Goal: Navigation & Orientation: Find specific page/section

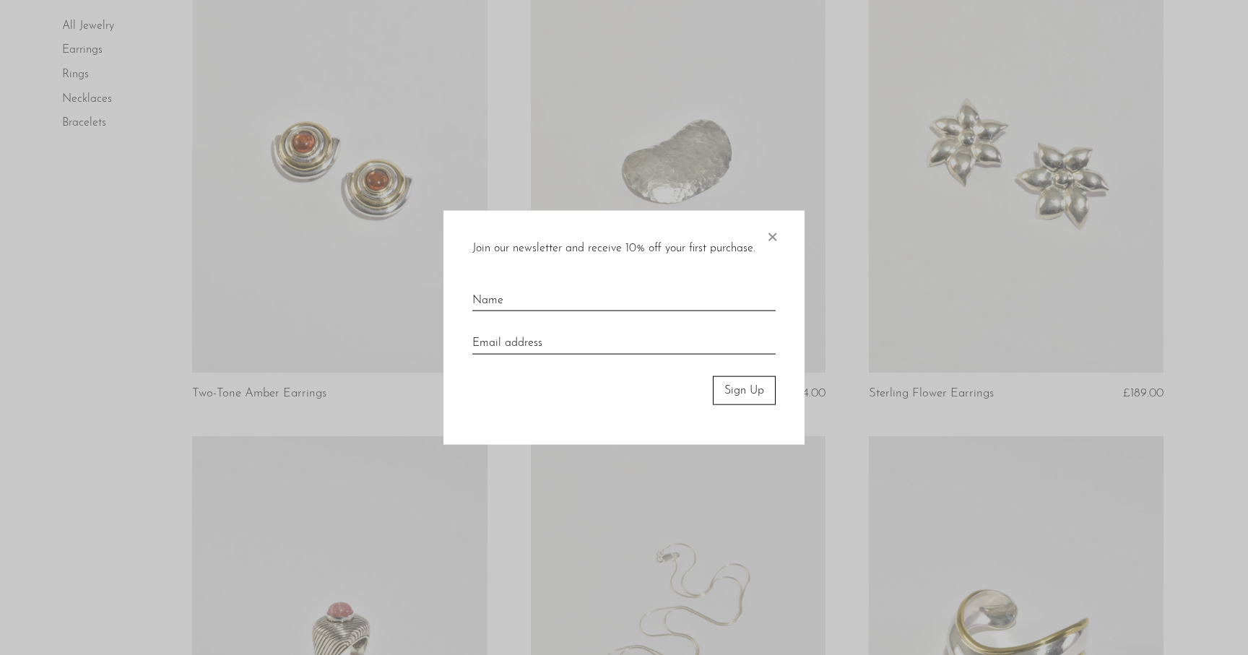
scroll to position [648, 0]
click at [770, 235] on span "×" at bounding box center [772, 233] width 14 height 46
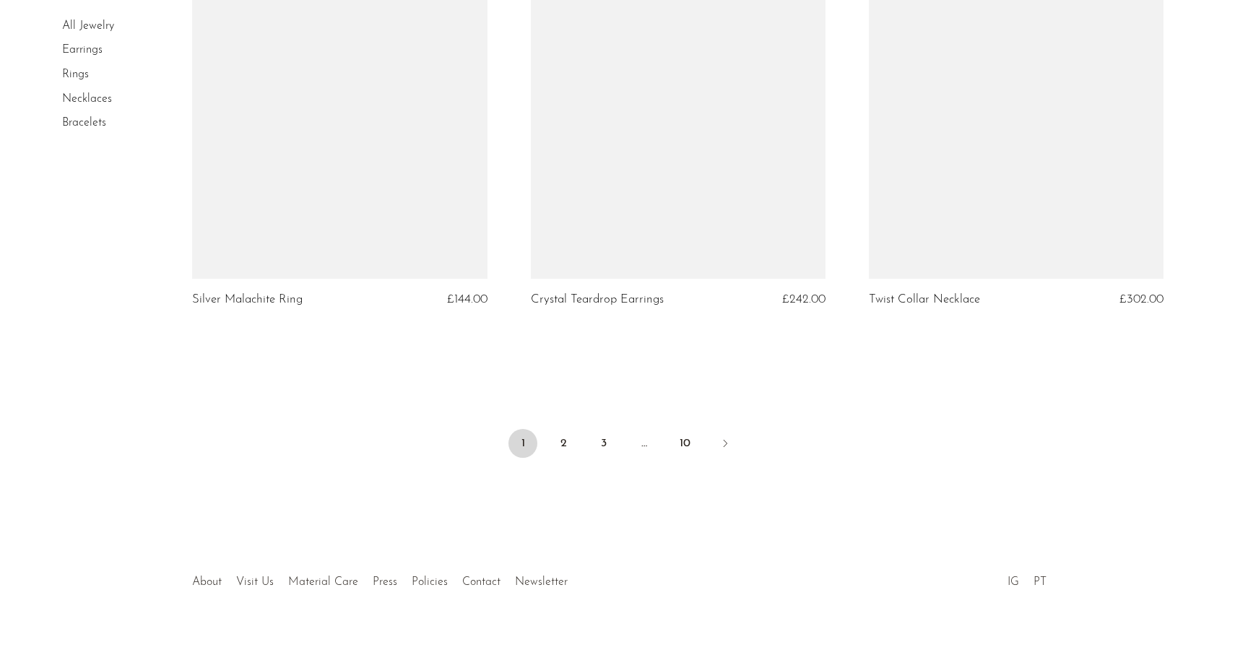
scroll to position [5535, 0]
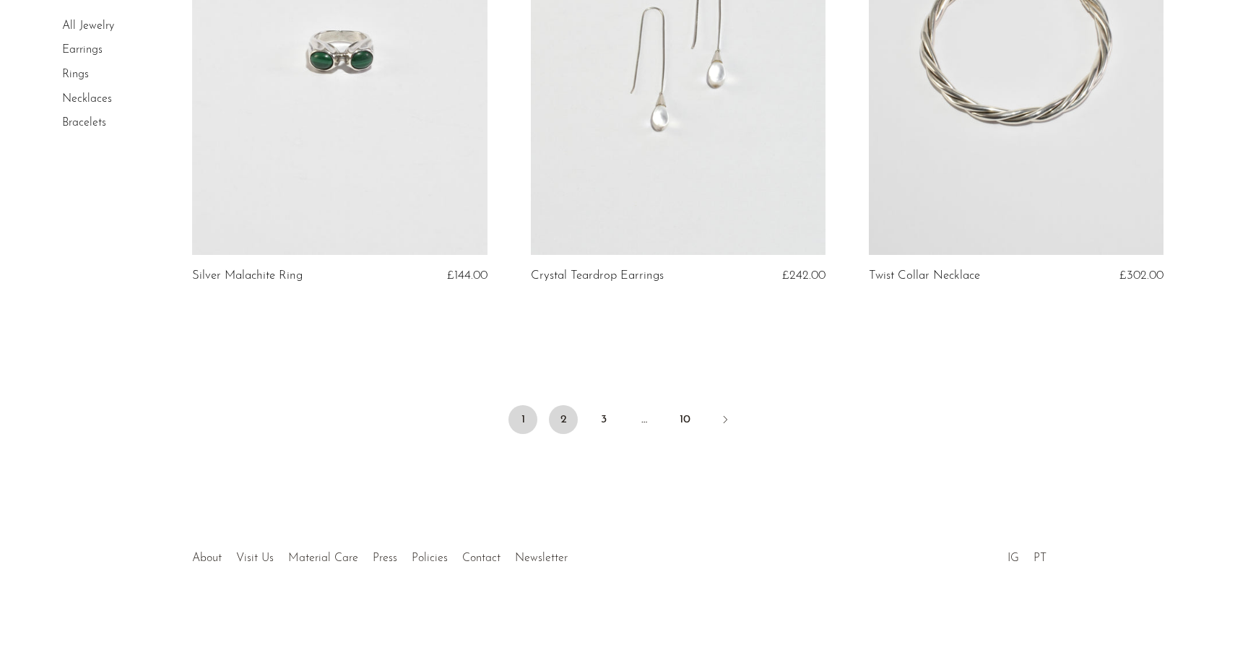
click at [552, 415] on link "2" at bounding box center [563, 419] width 29 height 29
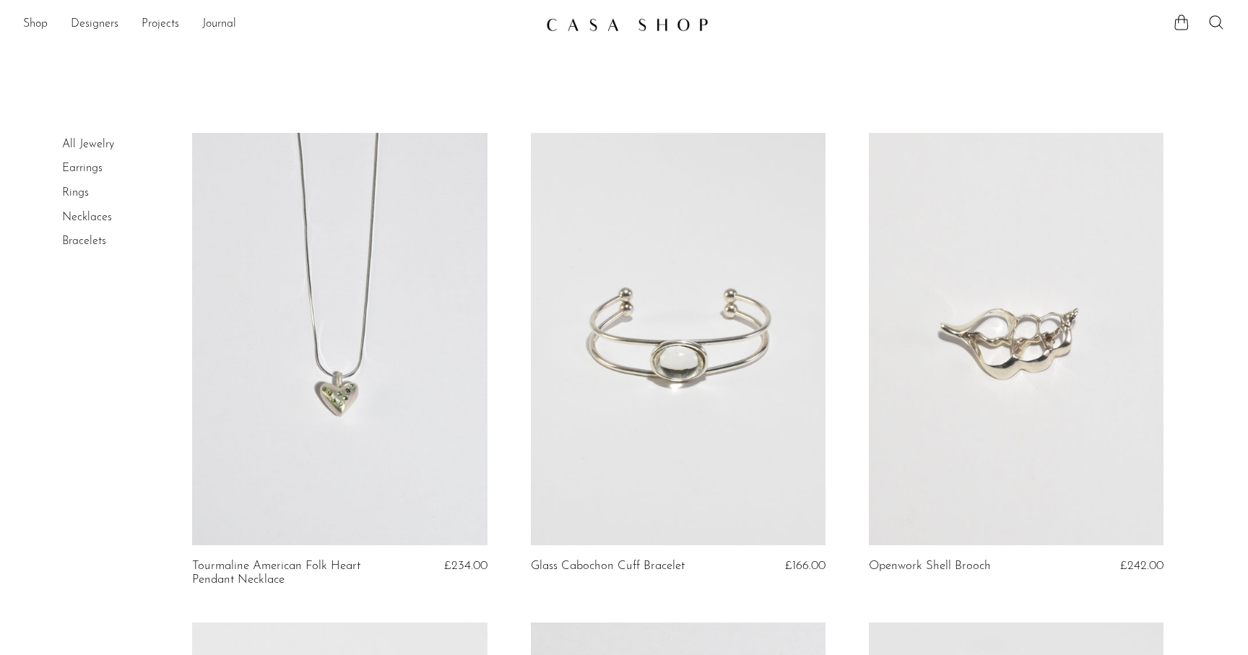
click at [81, 170] on link "Earrings" at bounding box center [82, 168] width 40 height 12
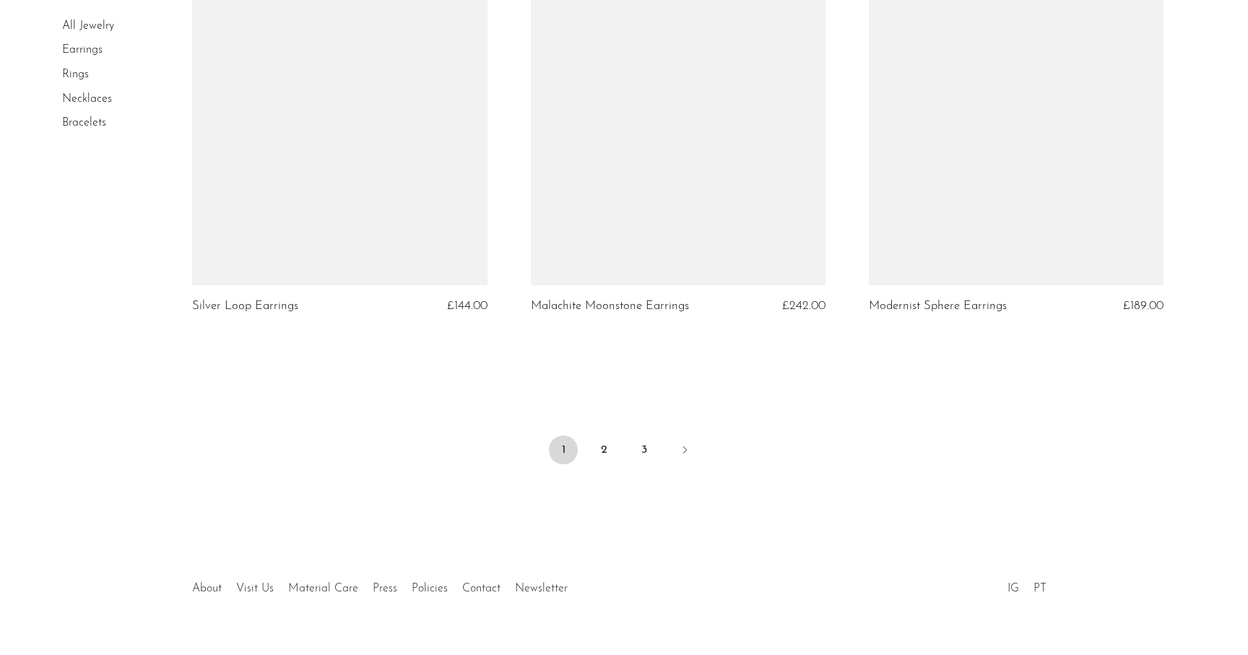
scroll to position [5535, 0]
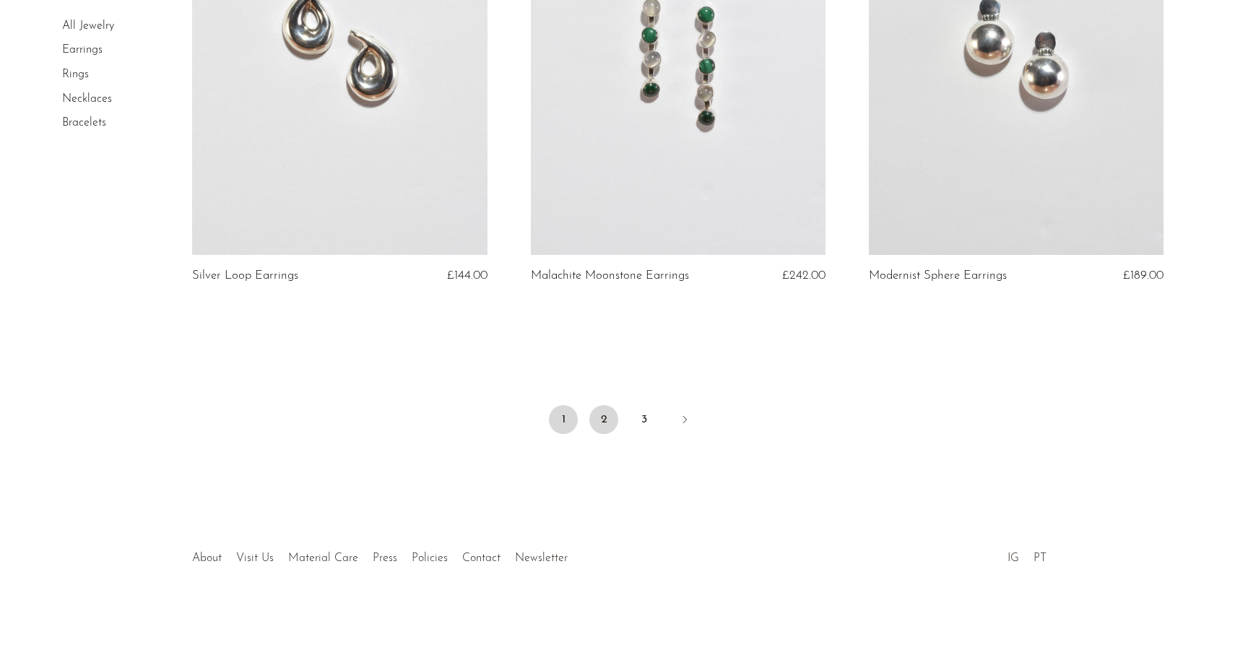
click at [608, 418] on link "2" at bounding box center [603, 419] width 29 height 29
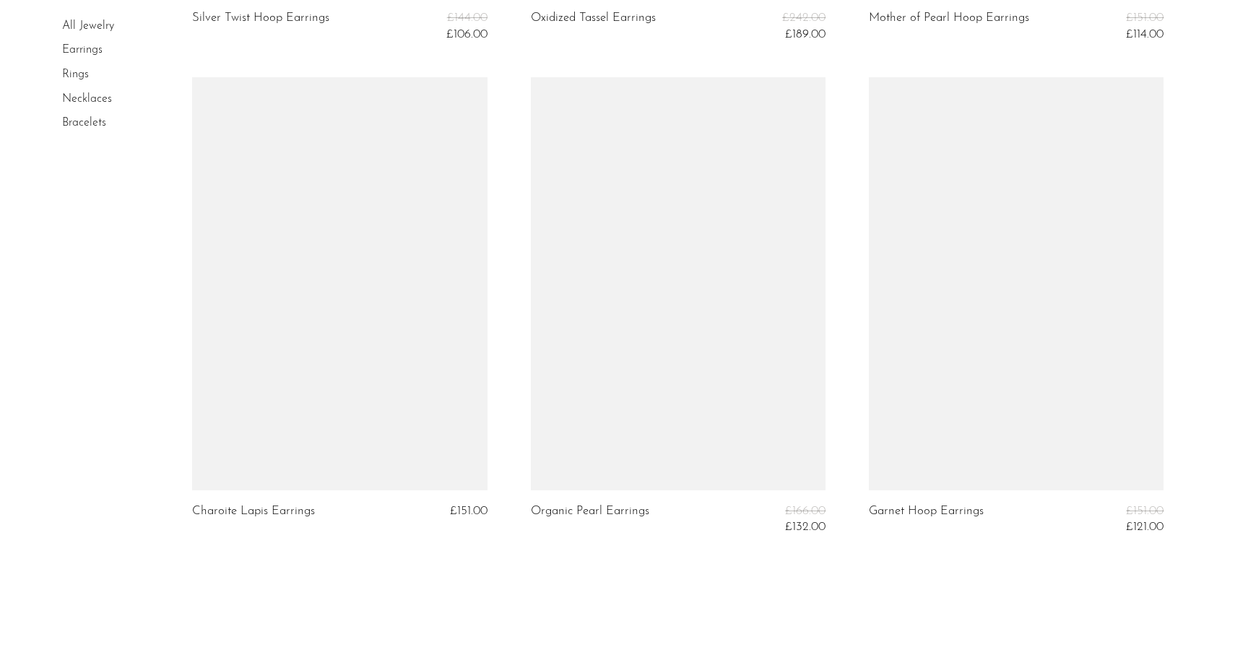
scroll to position [5615, 0]
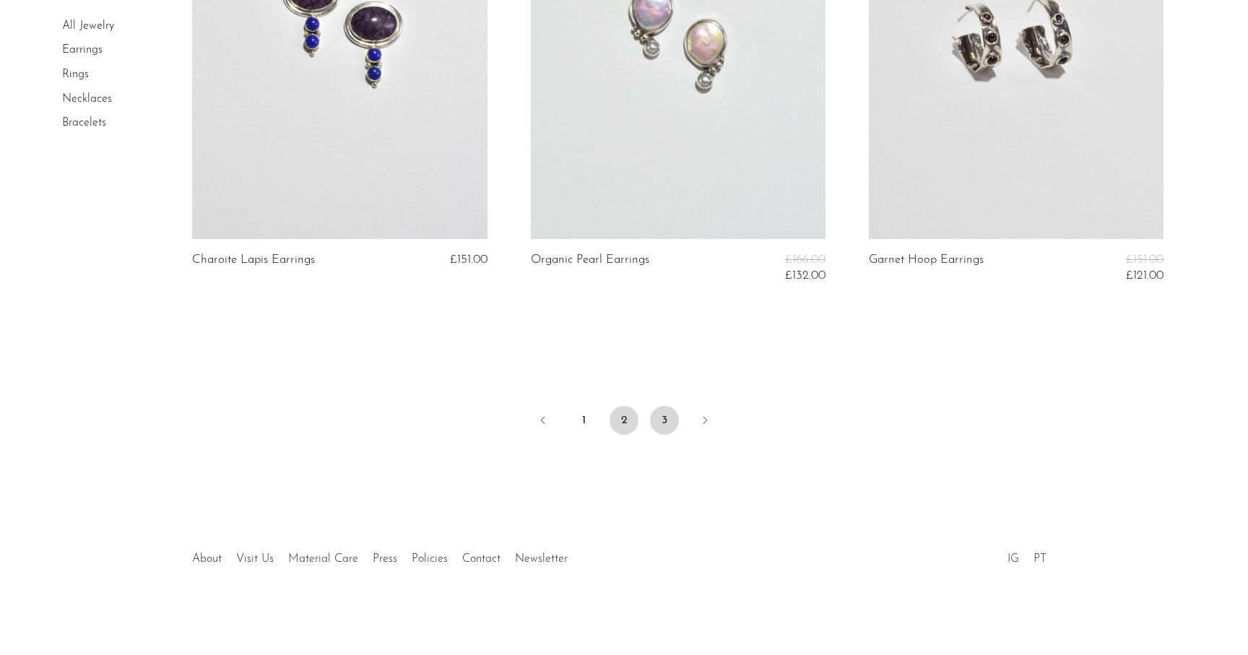
click at [656, 418] on link "3" at bounding box center [664, 420] width 29 height 29
